Goal: Task Accomplishment & Management: Complete application form

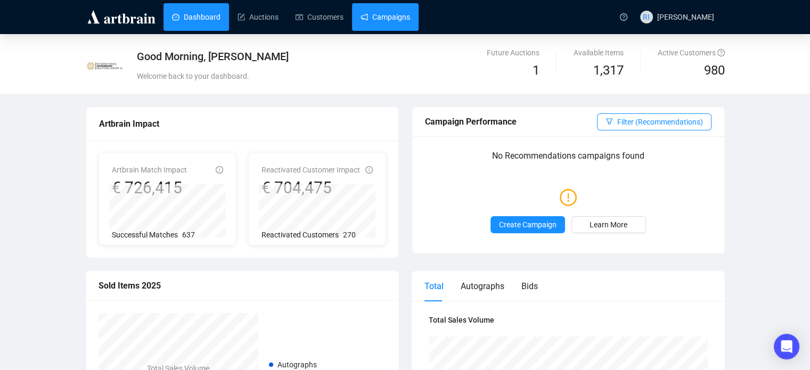
click at [367, 12] on link "Campaigns" at bounding box center [385, 17] width 50 height 28
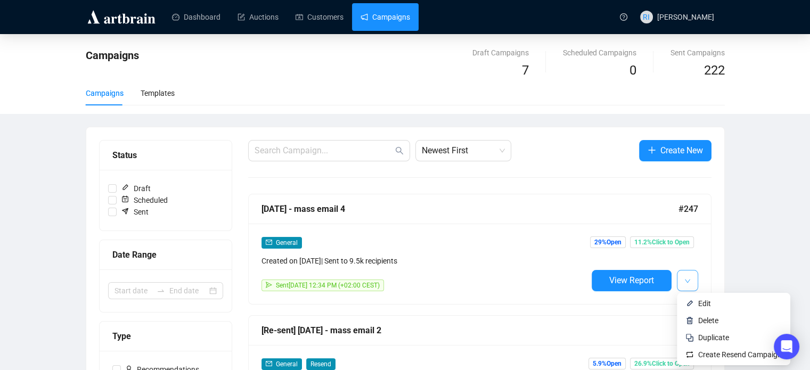
click at [694, 283] on button "button" at bounding box center [687, 280] width 21 height 21
click at [711, 336] on span "Duplicate" at bounding box center [713, 337] width 31 height 9
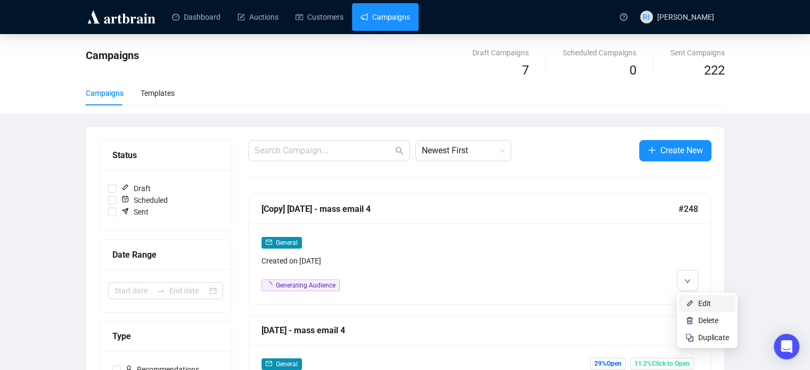
click at [708, 307] on span "Edit" at bounding box center [704, 303] width 13 height 9
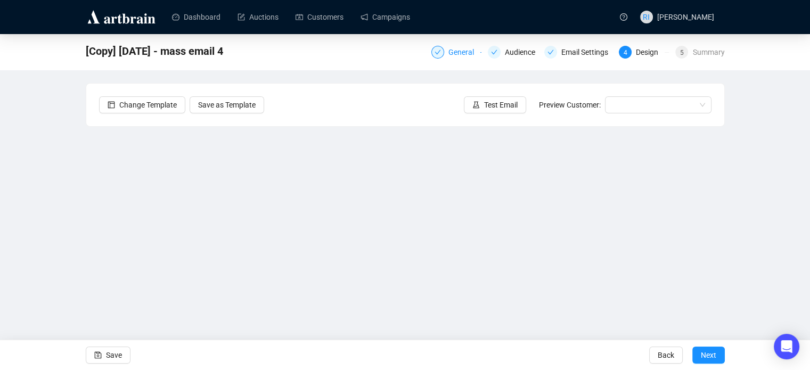
click at [460, 55] on div "General" at bounding box center [464, 52] width 32 height 13
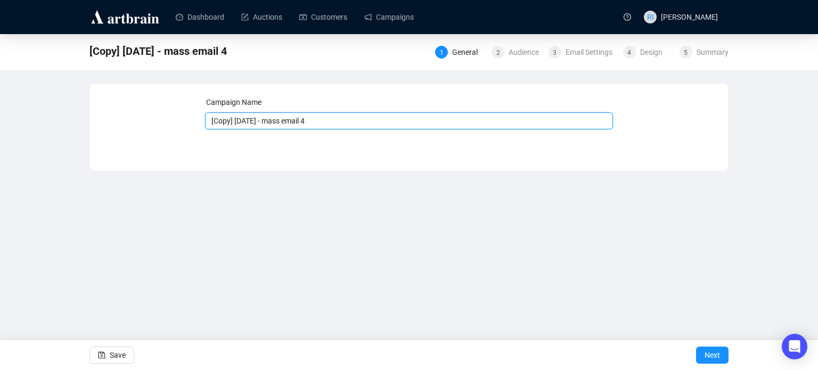
click at [235, 124] on input "[Copy] [DATE] - mass email 4" at bounding box center [409, 120] width 408 height 17
click at [322, 122] on input "[DATE] - mass email 4" at bounding box center [409, 120] width 408 height 17
type input "[DATE] - mass email 5"
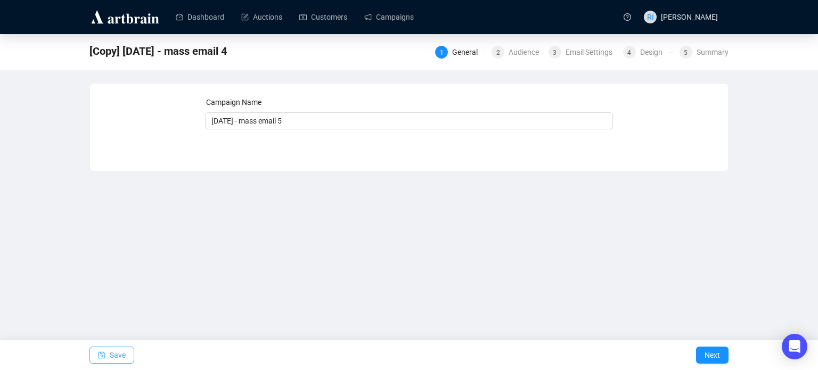
click at [98, 353] on icon "save" at bounding box center [101, 355] width 7 height 7
click at [713, 354] on span "Next" at bounding box center [711, 355] width 15 height 30
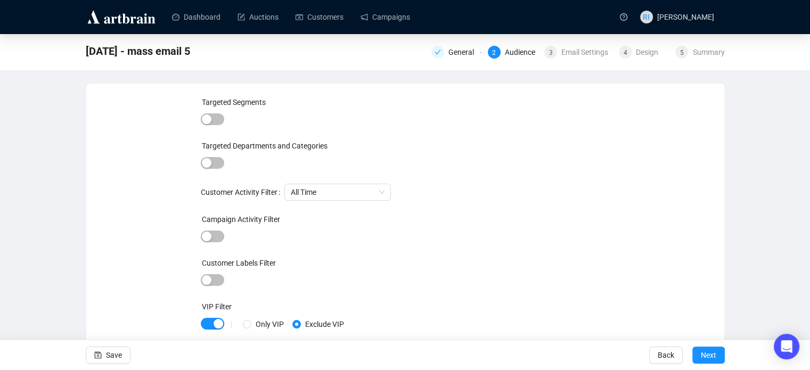
click at [713, 354] on span "Next" at bounding box center [708, 355] width 15 height 30
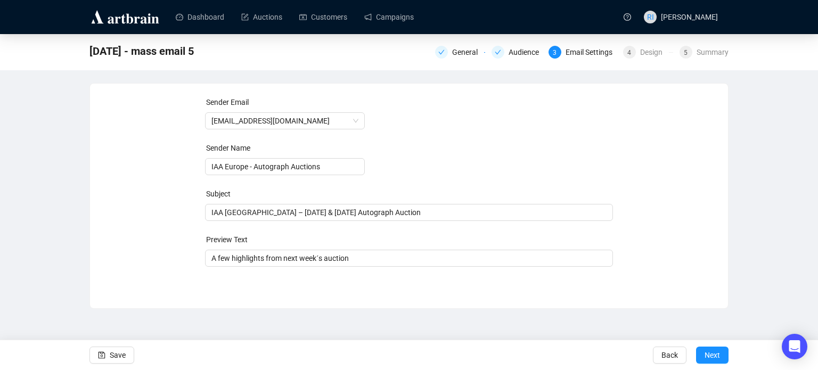
click at [713, 354] on span "Next" at bounding box center [711, 355] width 15 height 30
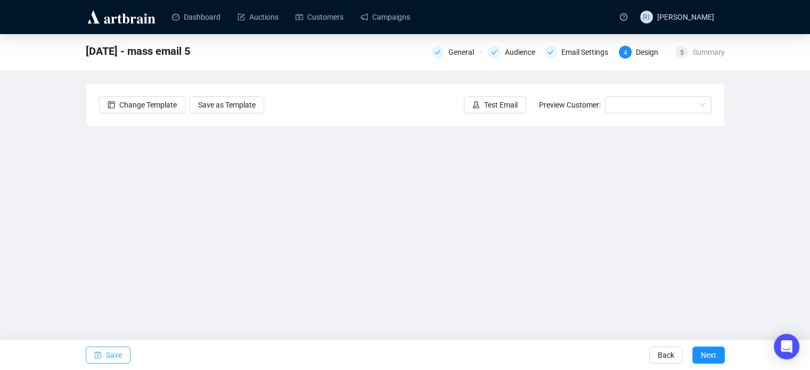
click at [94, 356] on icon "save" at bounding box center [97, 354] width 7 height 7
click at [114, 353] on span "Save" at bounding box center [114, 355] width 16 height 30
click at [95, 351] on icon "save" at bounding box center [97, 354] width 7 height 7
click at [113, 361] on span "Save" at bounding box center [114, 355] width 16 height 30
click at [115, 347] on span "Save" at bounding box center [114, 355] width 16 height 30
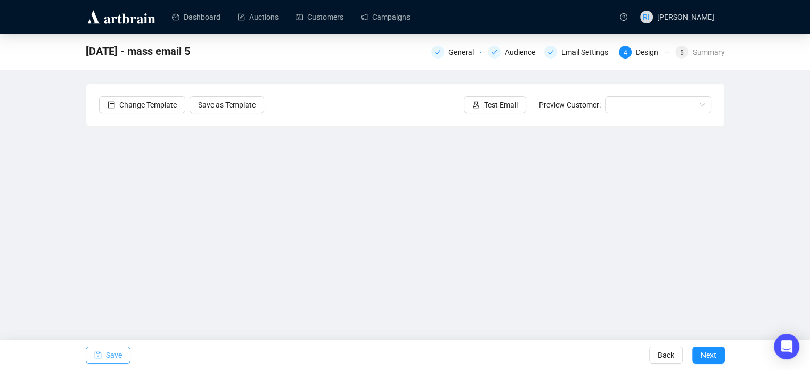
click at [100, 356] on icon "save" at bounding box center [97, 354] width 7 height 7
click at [109, 352] on span "Save" at bounding box center [114, 355] width 16 height 30
click at [98, 352] on icon "save" at bounding box center [97, 355] width 7 height 7
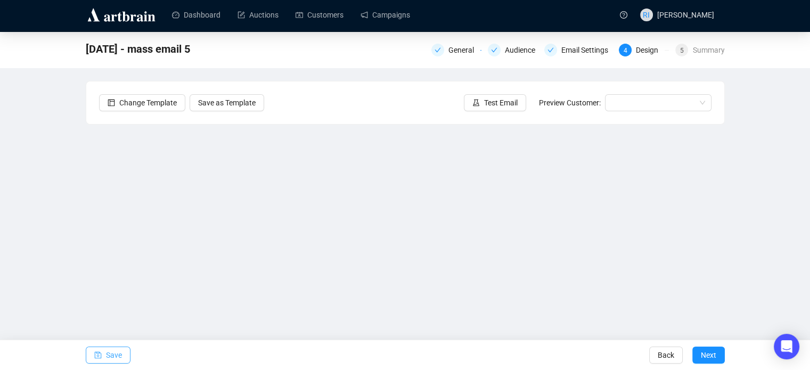
scroll to position [14, 0]
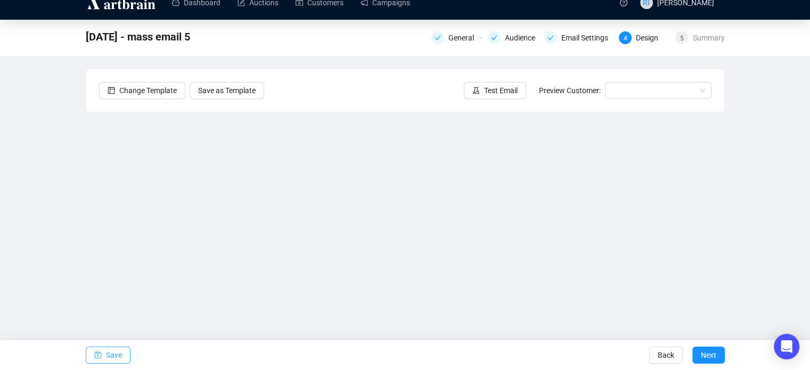
click at [98, 349] on span "button" at bounding box center [97, 355] width 7 height 30
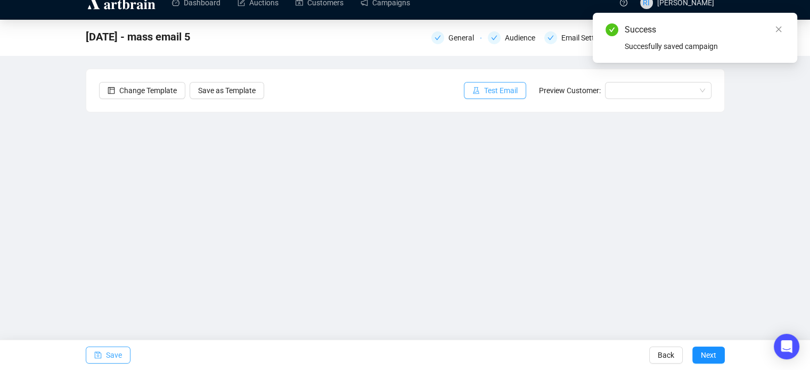
click at [500, 83] on button "Test Email" at bounding box center [495, 90] width 62 height 17
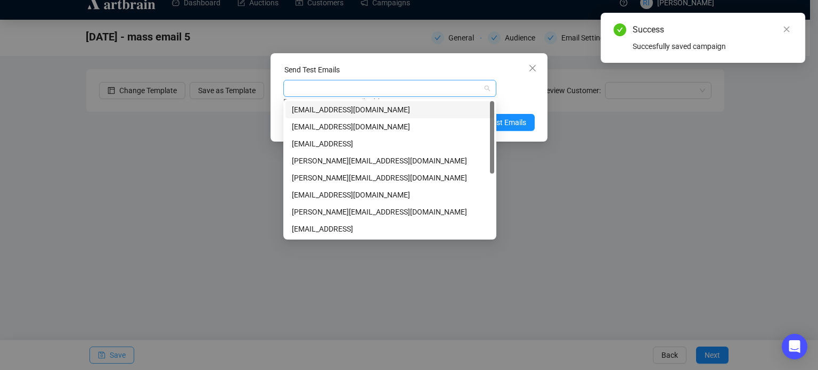
click at [309, 93] on div at bounding box center [383, 88] width 197 height 15
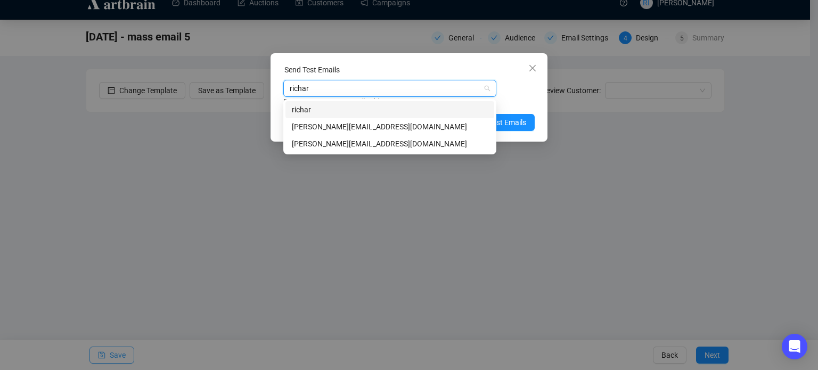
type input "[PERSON_NAME]"
click at [332, 141] on div "[PERSON_NAME][EMAIL_ADDRESS][DOMAIN_NAME]" at bounding box center [390, 144] width 196 height 12
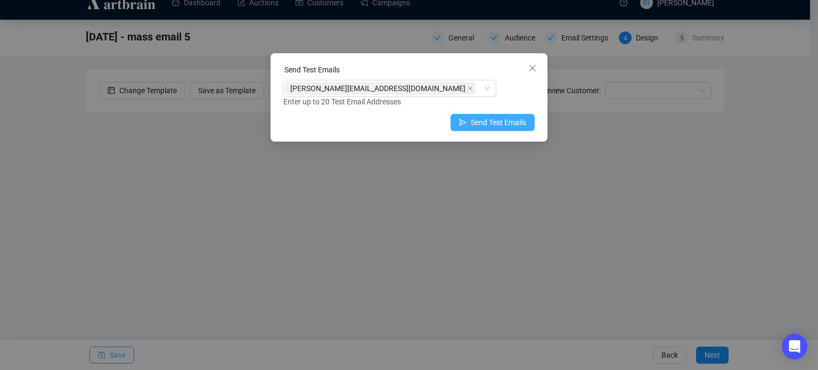
click at [525, 125] on span "Send Test Emails" at bounding box center [498, 123] width 55 height 12
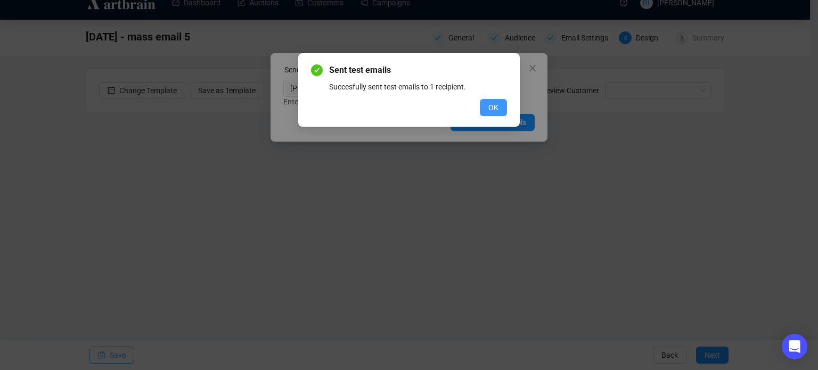
click at [497, 108] on span "OK" at bounding box center [493, 108] width 10 height 12
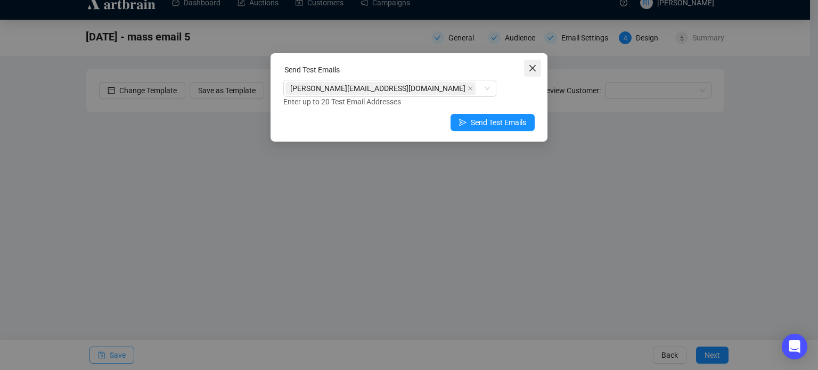
click at [535, 74] on button "Close" at bounding box center [532, 68] width 17 height 17
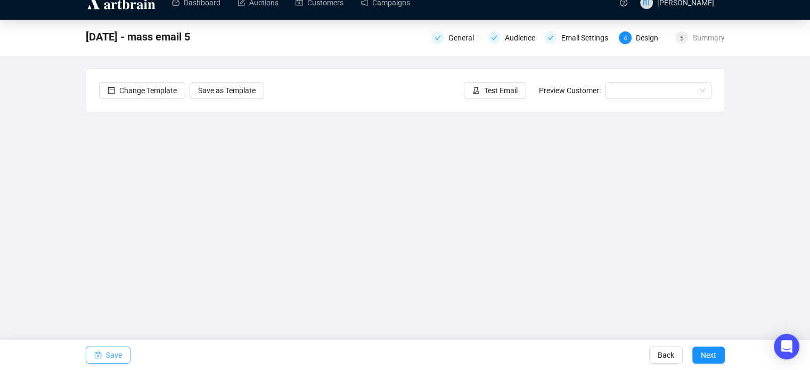
click at [392, 97] on div "Change Template Save as Template Test Email Preview Customer:" at bounding box center [405, 90] width 638 height 43
click at [564, 39] on div "Email Settings" at bounding box center [587, 37] width 53 height 13
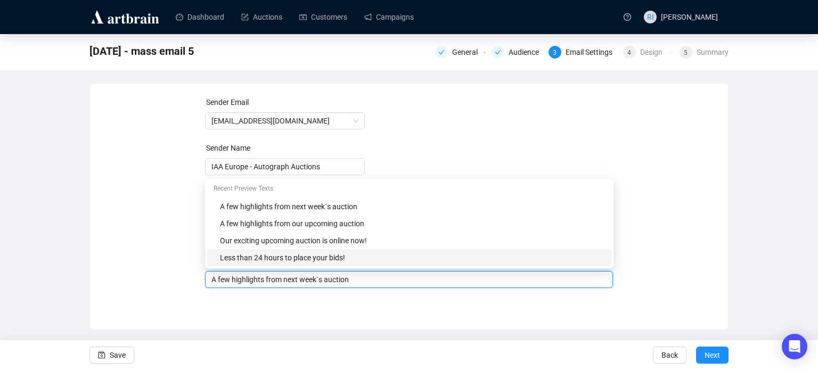
drag, startPoint x: 362, startPoint y: 261, endPoint x: 337, endPoint y: 259, distance: 25.1
click at [337, 259] on body "Dashboard Auctions Customers Campaigns RI [PERSON_NAME] [DATE] - mass email 5 G…" at bounding box center [409, 185] width 818 height 370
click at [362, 280] on input "A few highlights from next week´s auction" at bounding box center [409, 280] width 396 height 12
drag, startPoint x: 362, startPoint y: 280, endPoint x: 202, endPoint y: 276, distance: 159.7
click at [202, 276] on div "Sender Email [EMAIL_ADDRESS][DOMAIN_NAME] Sender Name IAA [GEOGRAPHIC_DATA] - A…" at bounding box center [409, 198] width 612 height 204
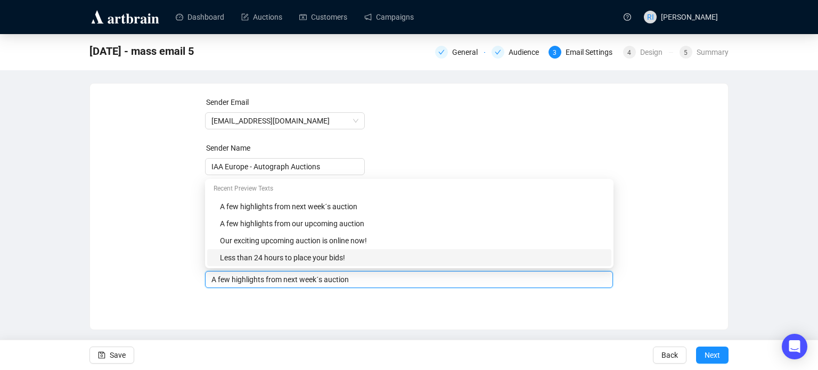
paste input "´I for my part collect autographs of the people I like best´"
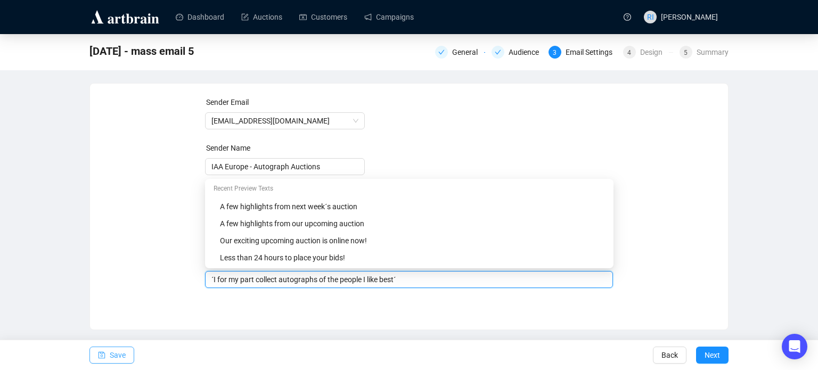
type input "´I for my part collect autographs of the people I like best´"
click at [110, 352] on span "Save" at bounding box center [118, 355] width 16 height 30
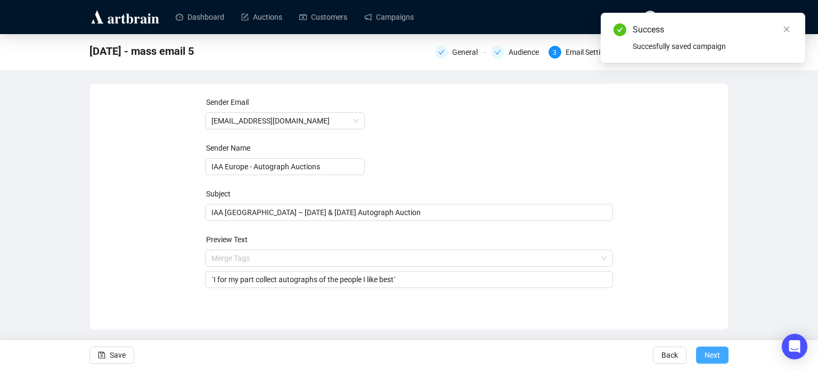
click at [715, 357] on span "Next" at bounding box center [711, 355] width 15 height 30
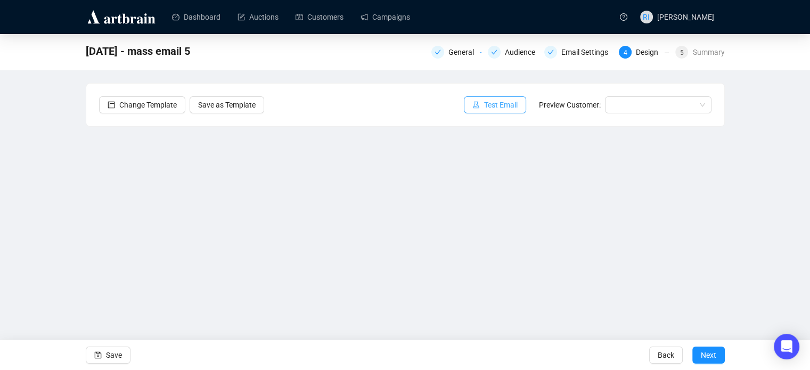
click at [505, 104] on span "Test Email" at bounding box center [501, 105] width 34 height 12
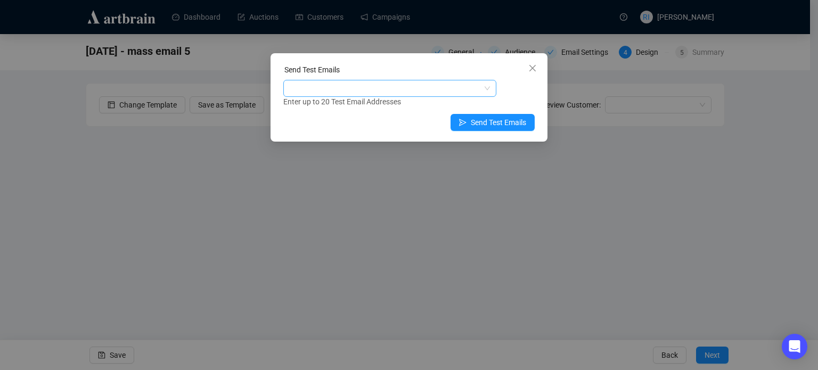
click at [326, 90] on div at bounding box center [383, 88] width 197 height 15
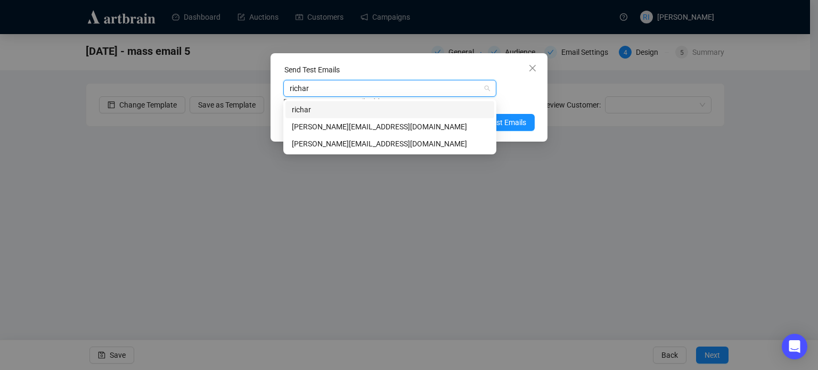
type input "[PERSON_NAME]"
click at [323, 145] on div "[PERSON_NAME][EMAIL_ADDRESS][DOMAIN_NAME]" at bounding box center [390, 144] width 196 height 12
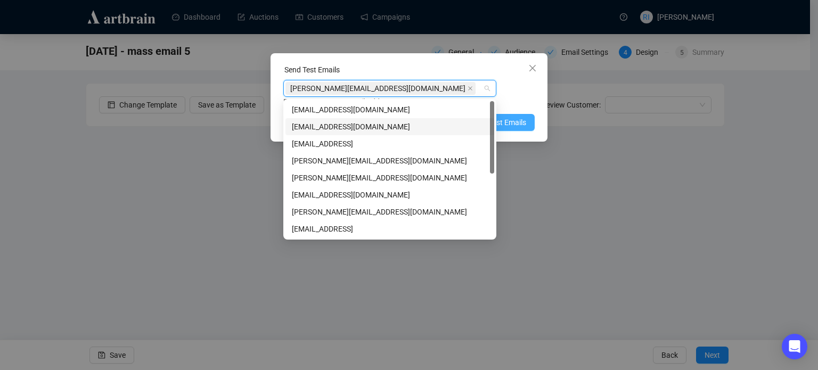
click at [526, 122] on span "Send Test Emails" at bounding box center [498, 123] width 55 height 12
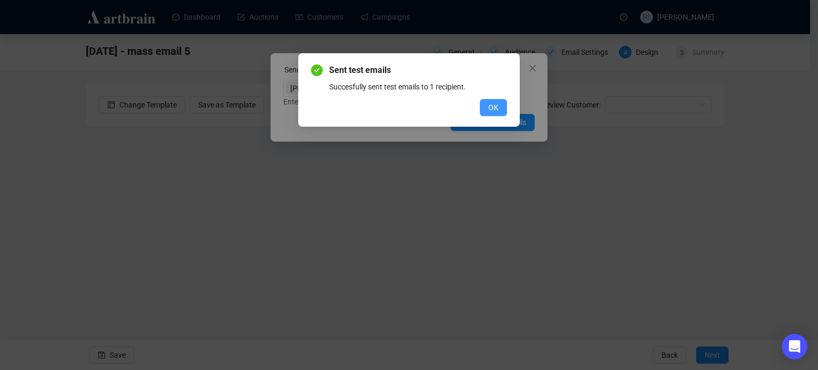
click at [500, 112] on button "OK" at bounding box center [493, 107] width 27 height 17
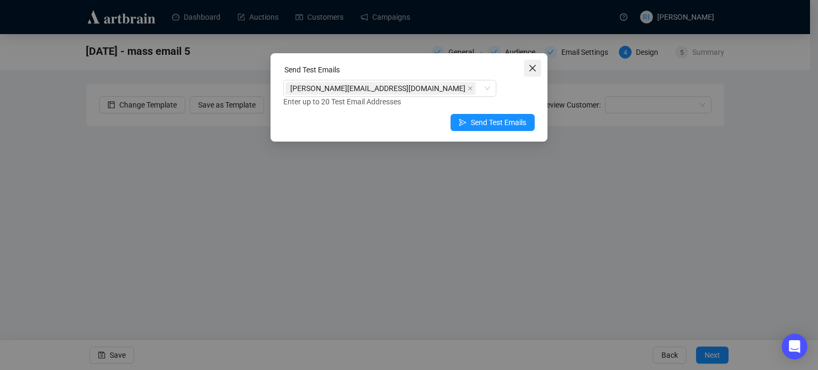
click at [535, 68] on icon "close" at bounding box center [532, 68] width 9 height 9
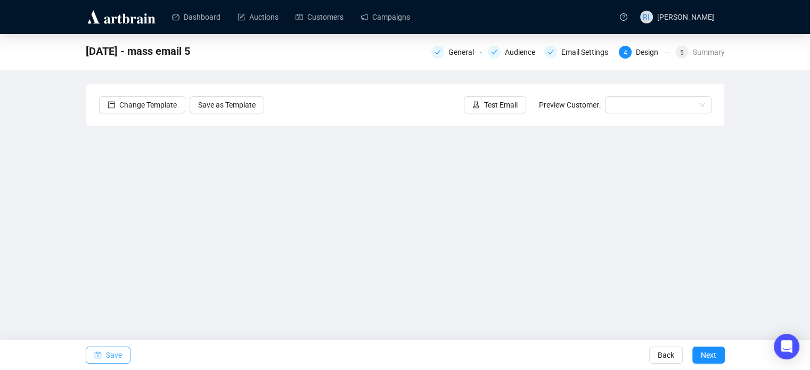
click at [88, 358] on button "Save" at bounding box center [108, 355] width 45 height 17
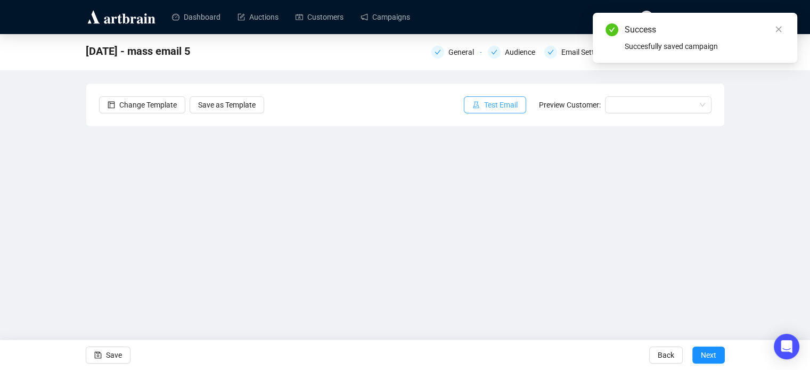
click at [493, 104] on span "Test Email" at bounding box center [501, 105] width 34 height 12
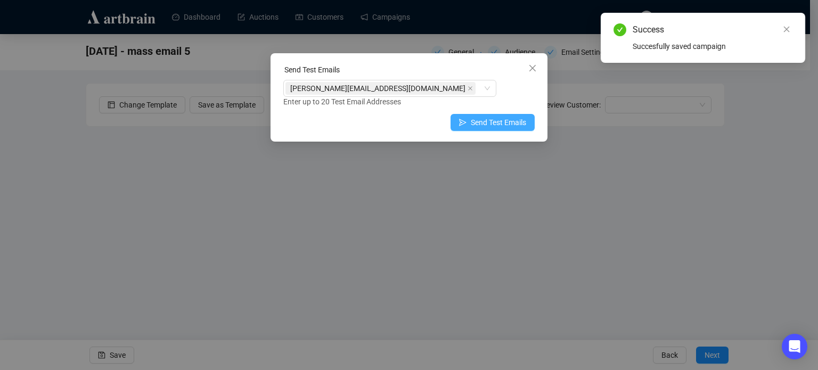
click at [496, 123] on span "Send Test Emails" at bounding box center [498, 123] width 55 height 12
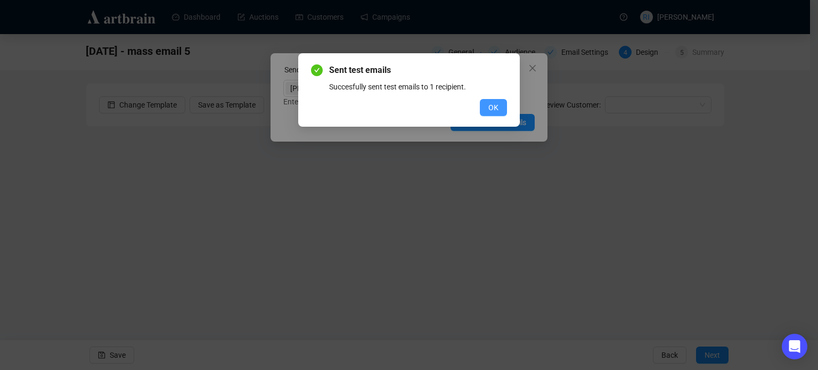
click at [494, 106] on span "OK" at bounding box center [493, 108] width 10 height 12
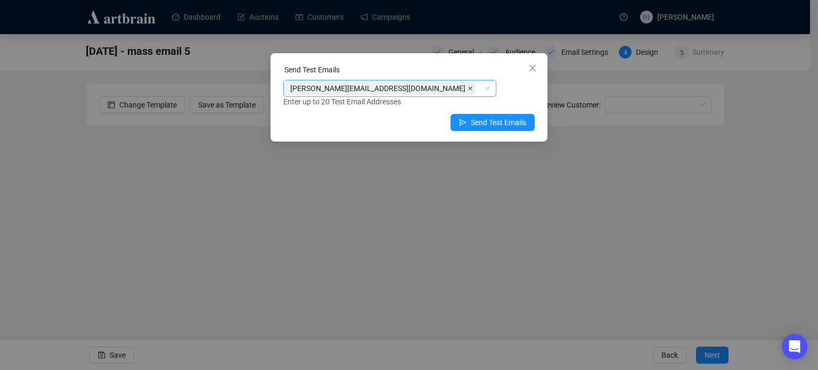
click at [467, 89] on icon "close" at bounding box center [469, 88] width 5 height 5
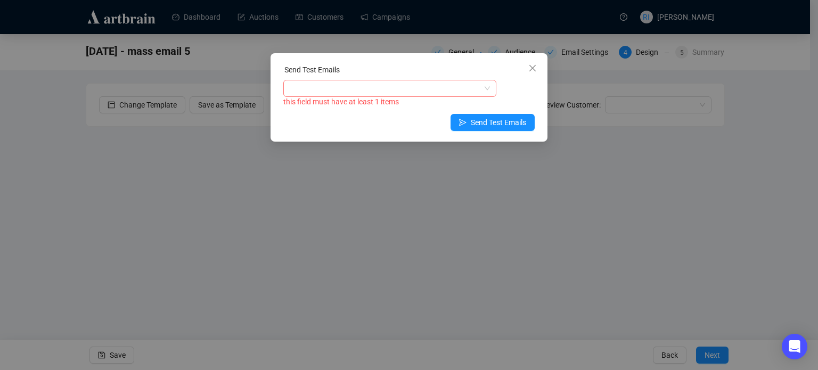
click at [327, 80] on div at bounding box center [389, 88] width 213 height 17
click at [317, 90] on div at bounding box center [383, 88] width 197 height 15
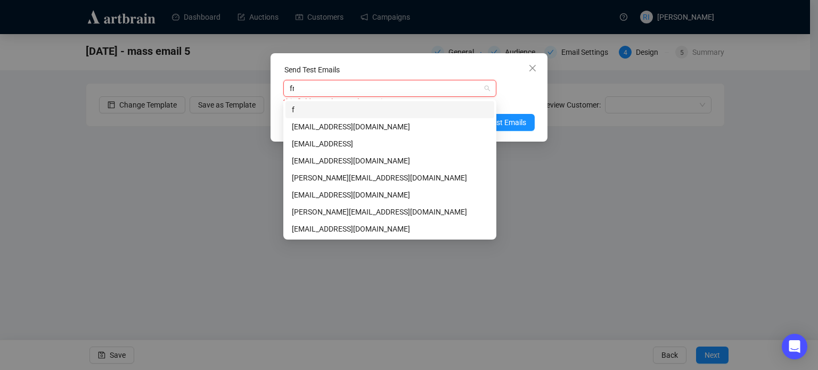
type input "fra"
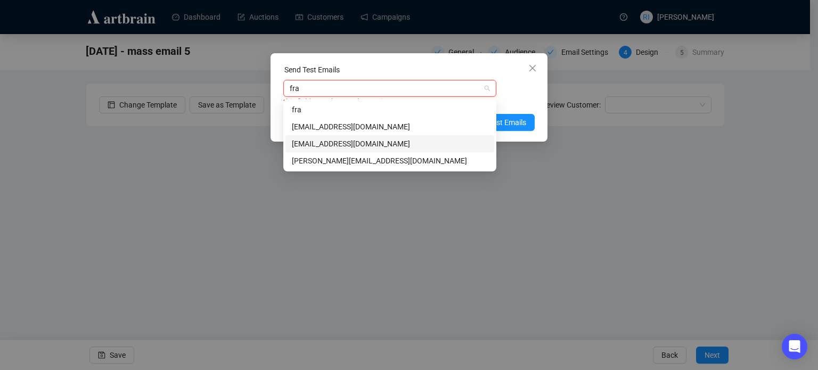
click at [341, 145] on div "[EMAIL_ADDRESS][DOMAIN_NAME]" at bounding box center [390, 144] width 196 height 12
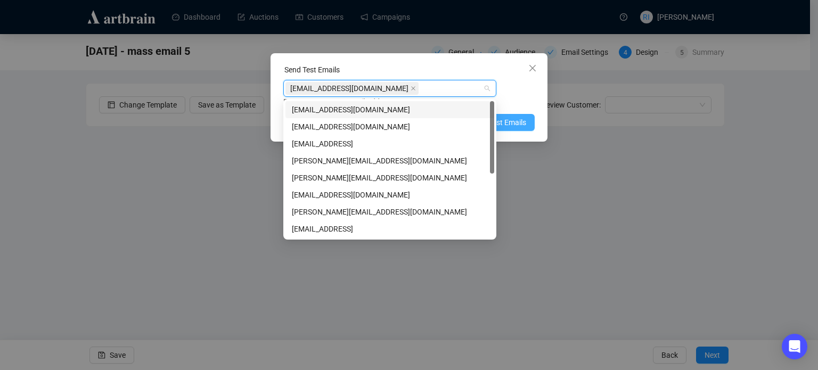
click at [520, 119] on span "Send Test Emails" at bounding box center [498, 123] width 55 height 12
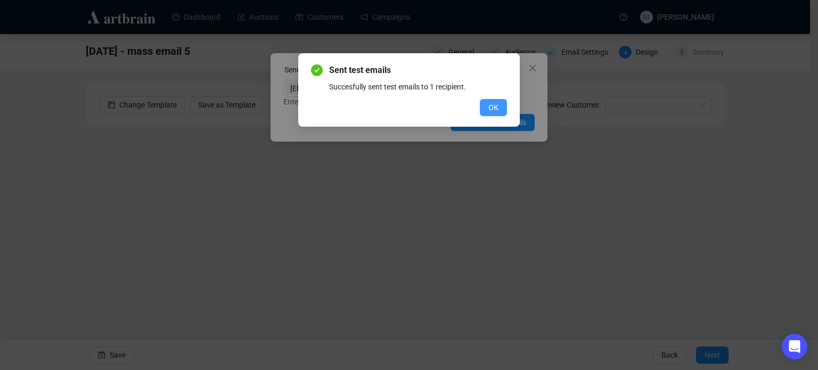
click at [492, 106] on span "OK" at bounding box center [493, 108] width 10 height 12
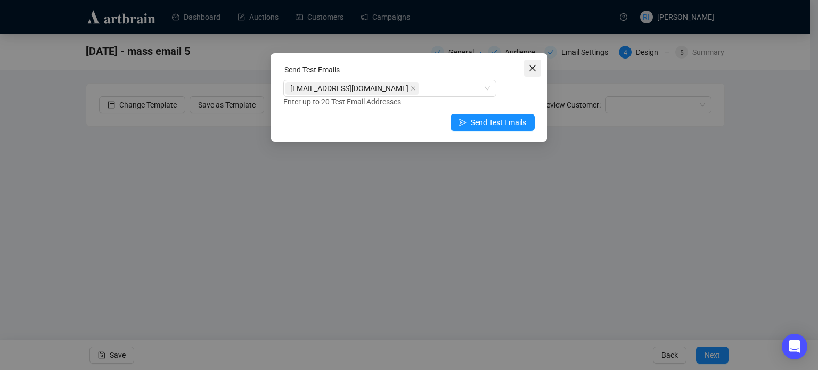
click at [534, 70] on icon "close" at bounding box center [532, 68] width 6 height 6
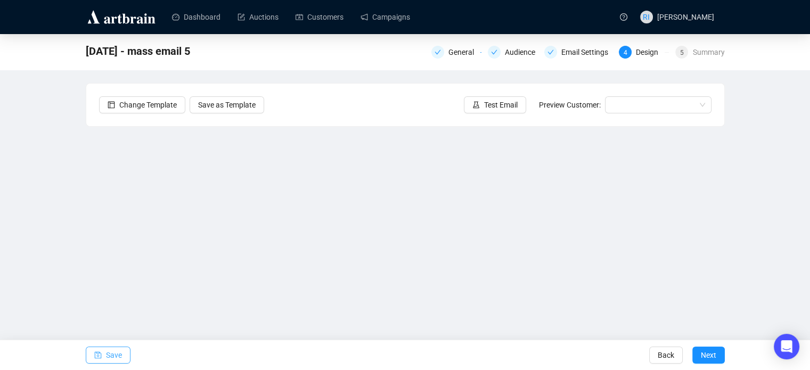
click at [106, 357] on span "Save" at bounding box center [114, 355] width 16 height 30
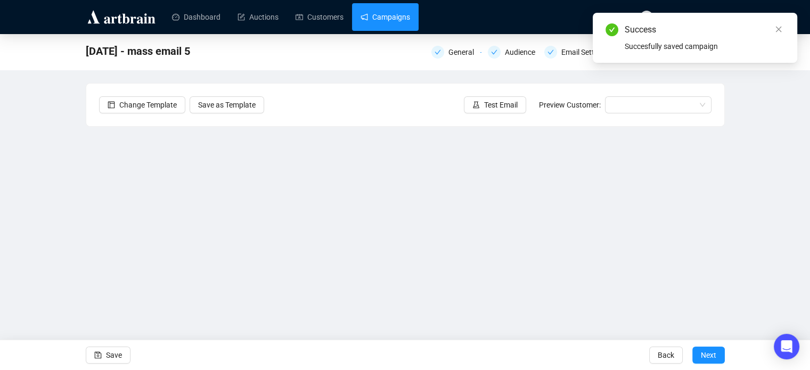
click at [379, 19] on link "Campaigns" at bounding box center [385, 17] width 50 height 28
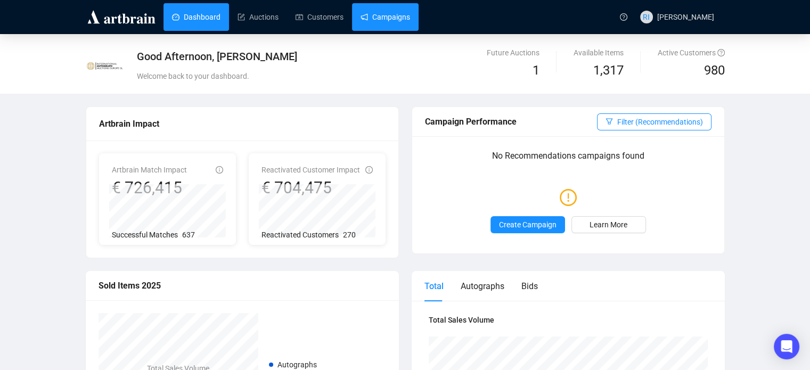
click at [386, 19] on link "Campaigns" at bounding box center [385, 17] width 50 height 28
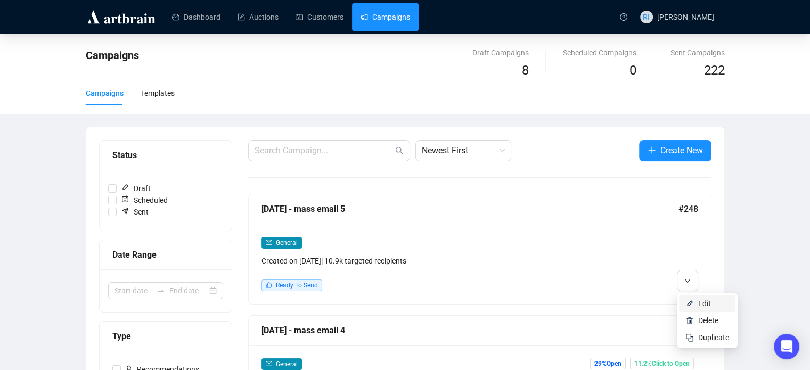
click at [705, 307] on span "Edit" at bounding box center [704, 303] width 13 height 9
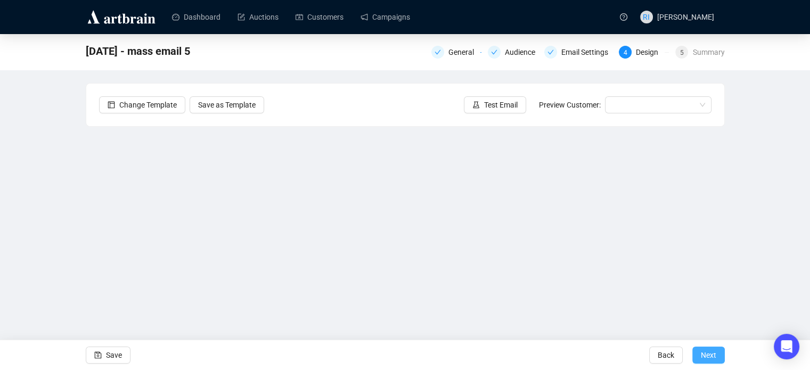
click at [715, 357] on span "Next" at bounding box center [708, 355] width 15 height 30
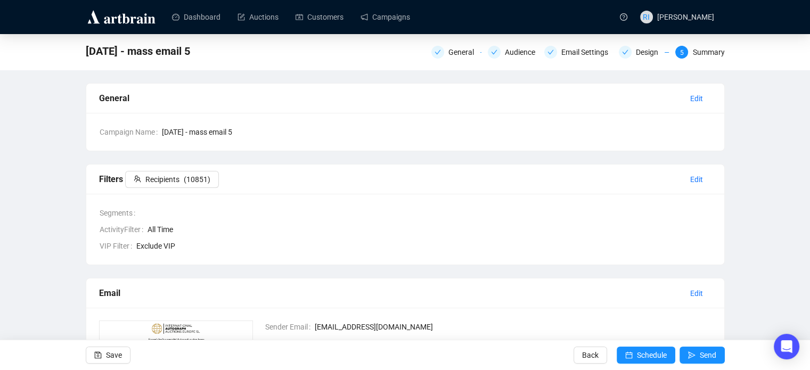
click at [715, 357] on span "Send" at bounding box center [707, 355] width 17 height 30
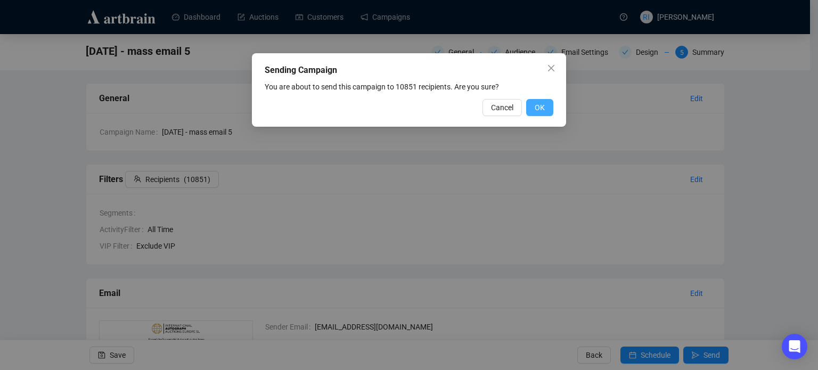
click at [543, 106] on span "OK" at bounding box center [539, 108] width 10 height 12
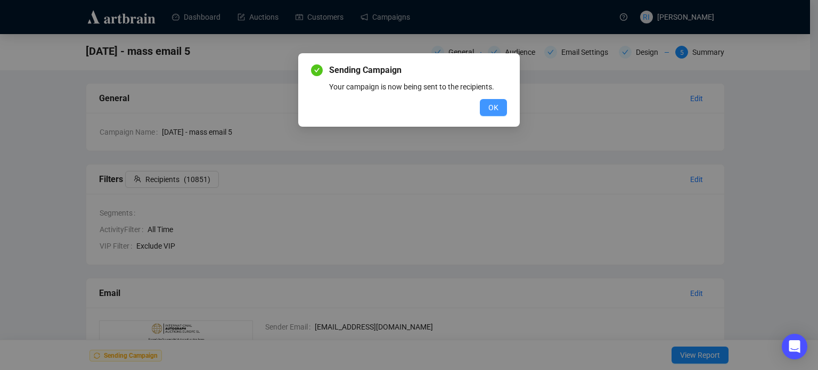
click at [487, 106] on button "OK" at bounding box center [493, 107] width 27 height 17
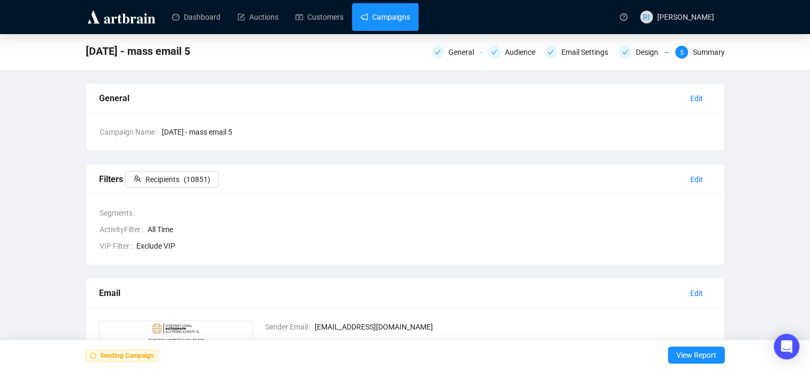
click at [392, 21] on link "Campaigns" at bounding box center [385, 17] width 50 height 28
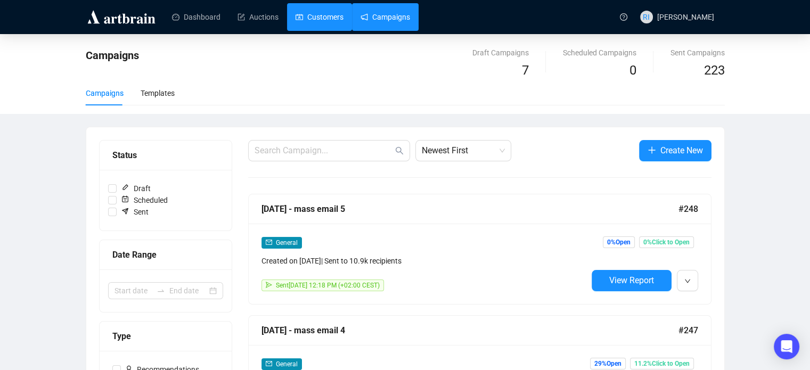
click at [327, 19] on link "Customers" at bounding box center [319, 17] width 48 height 28
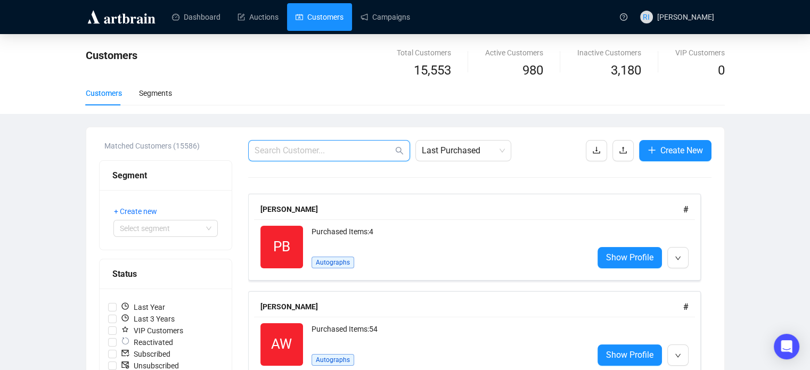
click at [305, 149] on input "text" at bounding box center [323, 150] width 138 height 13
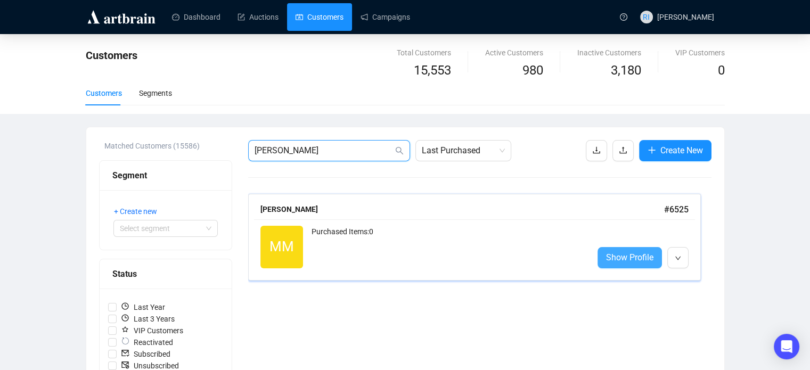
type input "Maria Matea"
click at [625, 255] on span "Show Profile" at bounding box center [629, 257] width 47 height 13
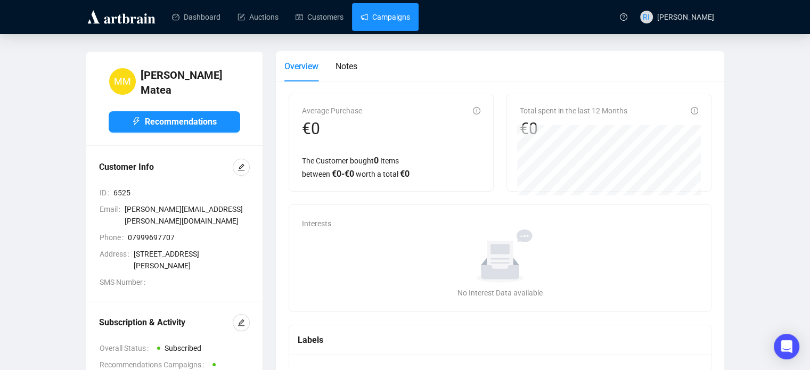
click at [396, 18] on link "Campaigns" at bounding box center [385, 17] width 50 height 28
